Goal: Information Seeking & Learning: Understand process/instructions

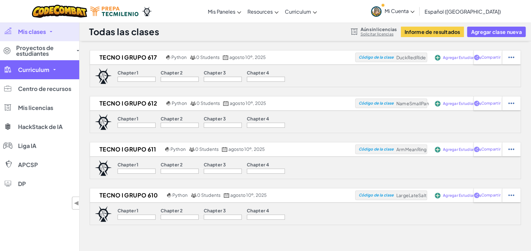
click at [55, 71] on link "Curriculum" at bounding box center [39, 69] width 79 height 19
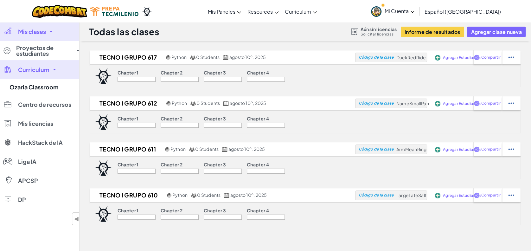
click at [55, 71] on link "Curriculum" at bounding box center [39, 69] width 79 height 19
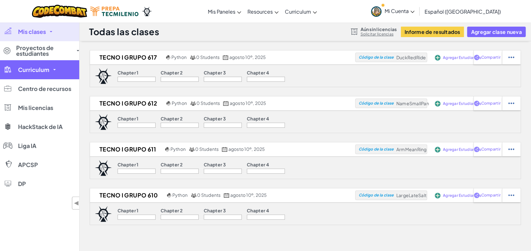
click at [55, 71] on link "Curriculum" at bounding box center [39, 69] width 79 height 19
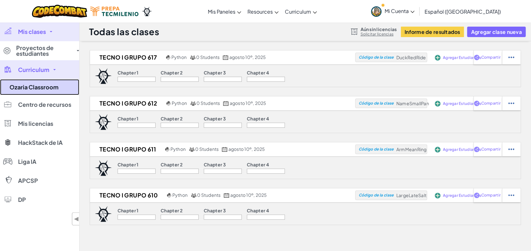
click at [41, 85] on link "Ozaria Classroom" at bounding box center [39, 87] width 79 height 16
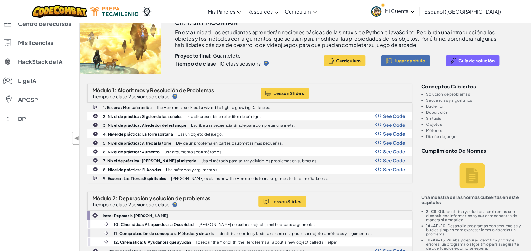
scroll to position [66, 0]
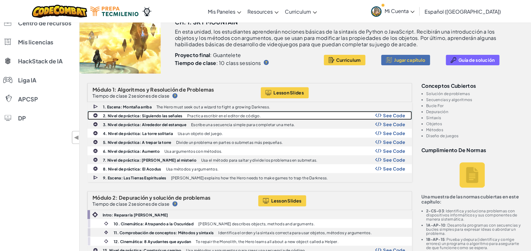
click at [155, 115] on b "2. Nivel de práctica: Siguiendo las señales" at bounding box center [143, 115] width 80 height 5
